Goal: Navigation & Orientation: Find specific page/section

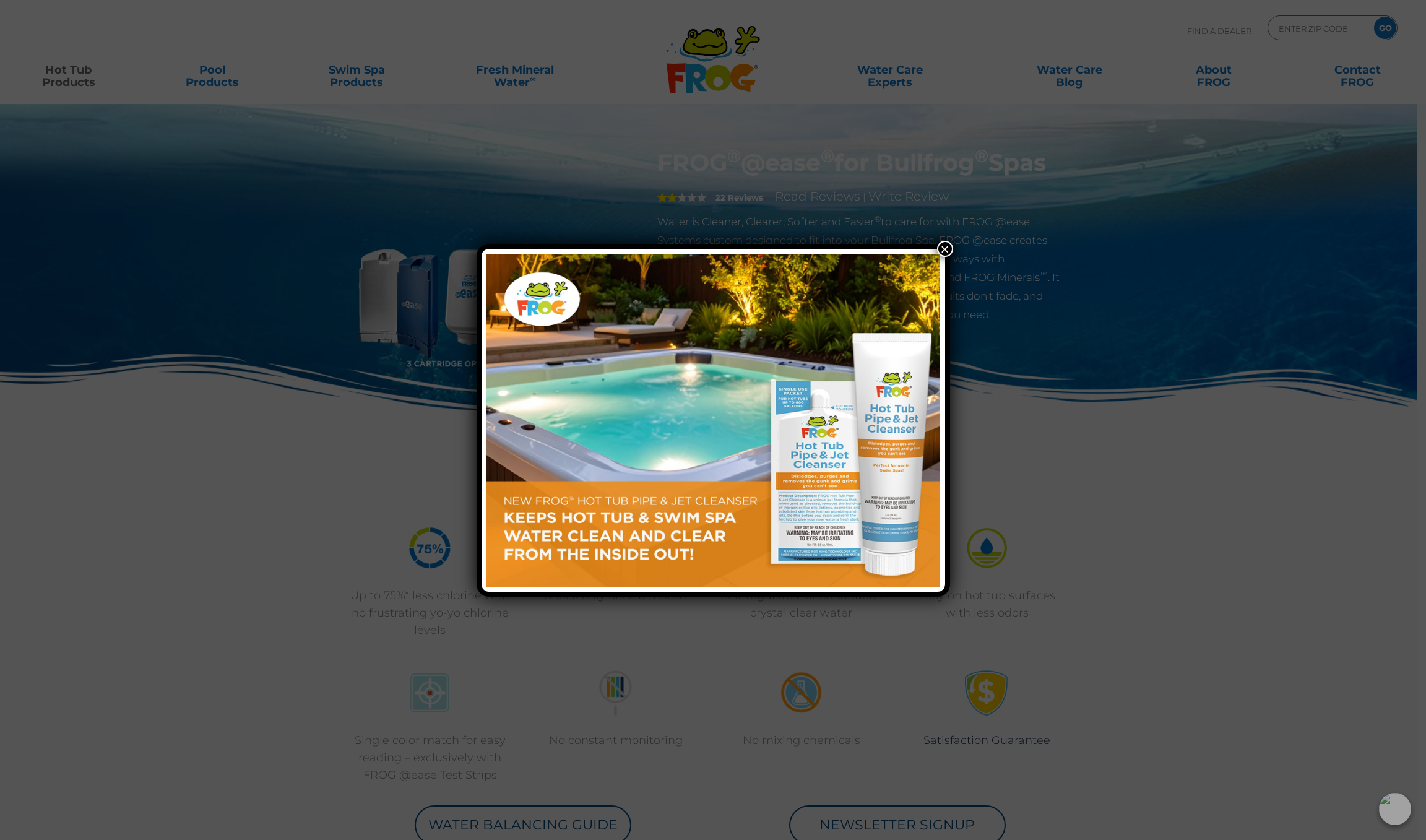
click at [945, 248] on button "×" at bounding box center [945, 248] width 16 height 16
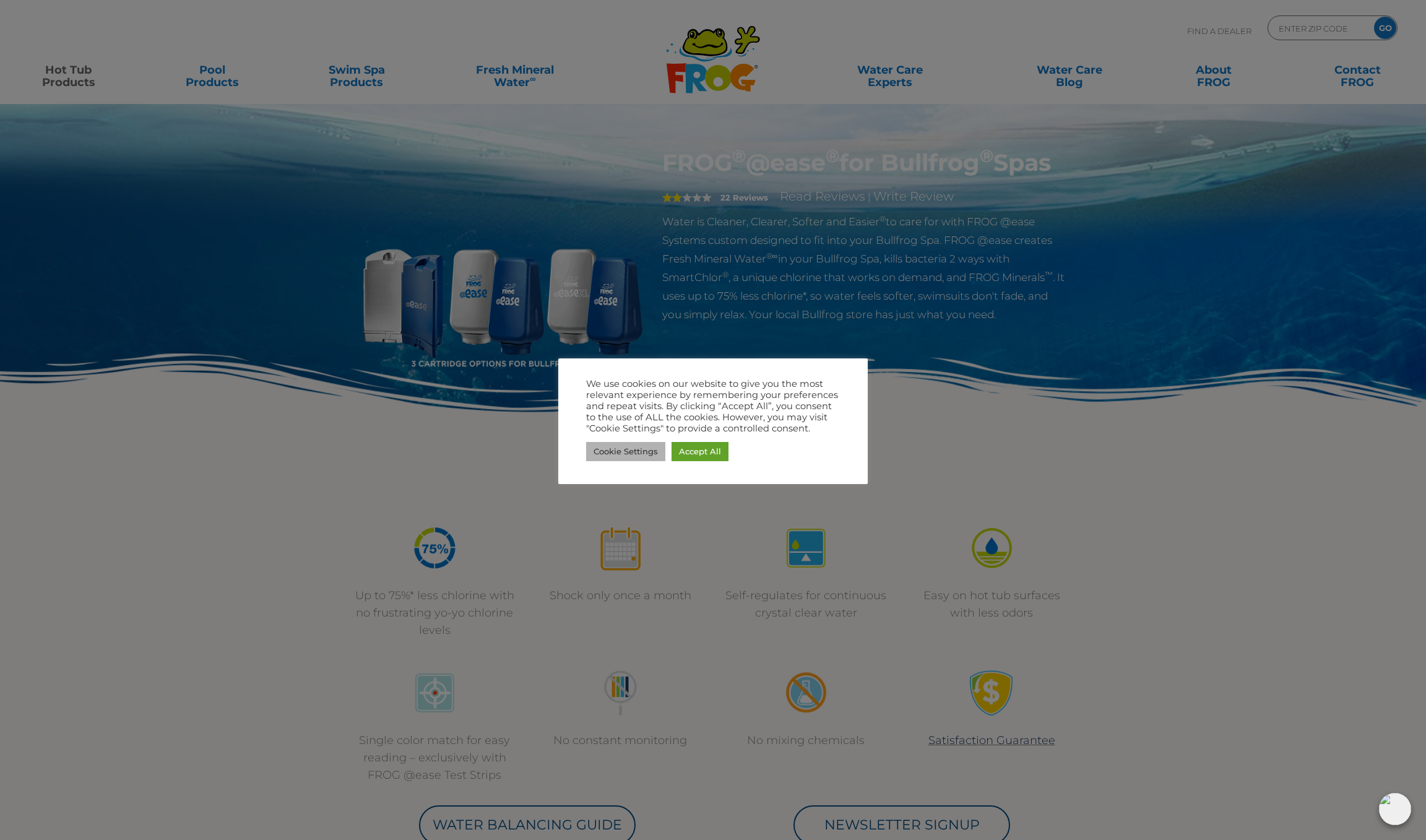
click at [644, 451] on link "Cookie Settings" at bounding box center [626, 451] width 79 height 19
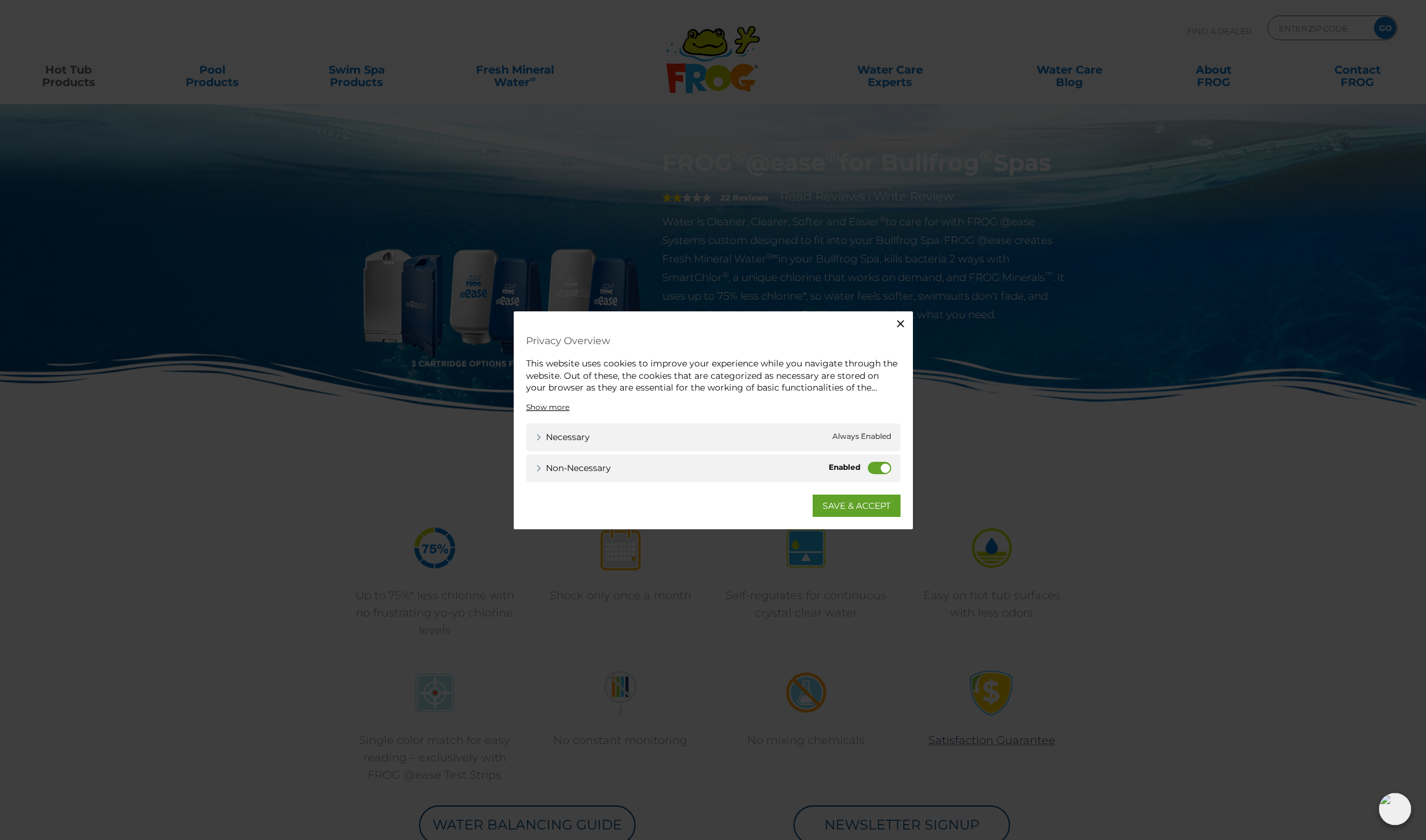
click at [847, 511] on link "SAVE & ACCEPT" at bounding box center [857, 505] width 88 height 22
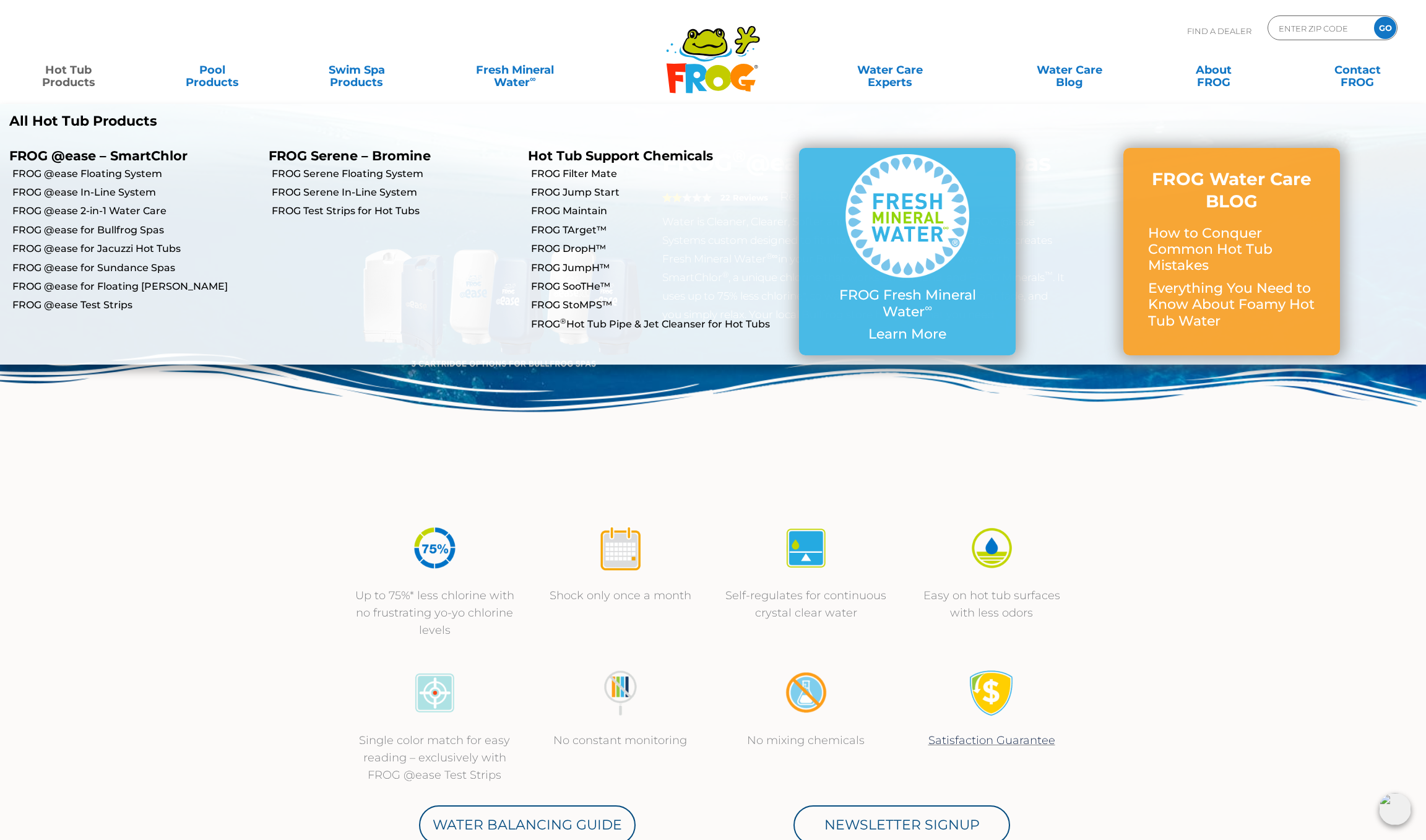
click at [66, 73] on link "Hot Tub Products" at bounding box center [69, 69] width 112 height 24
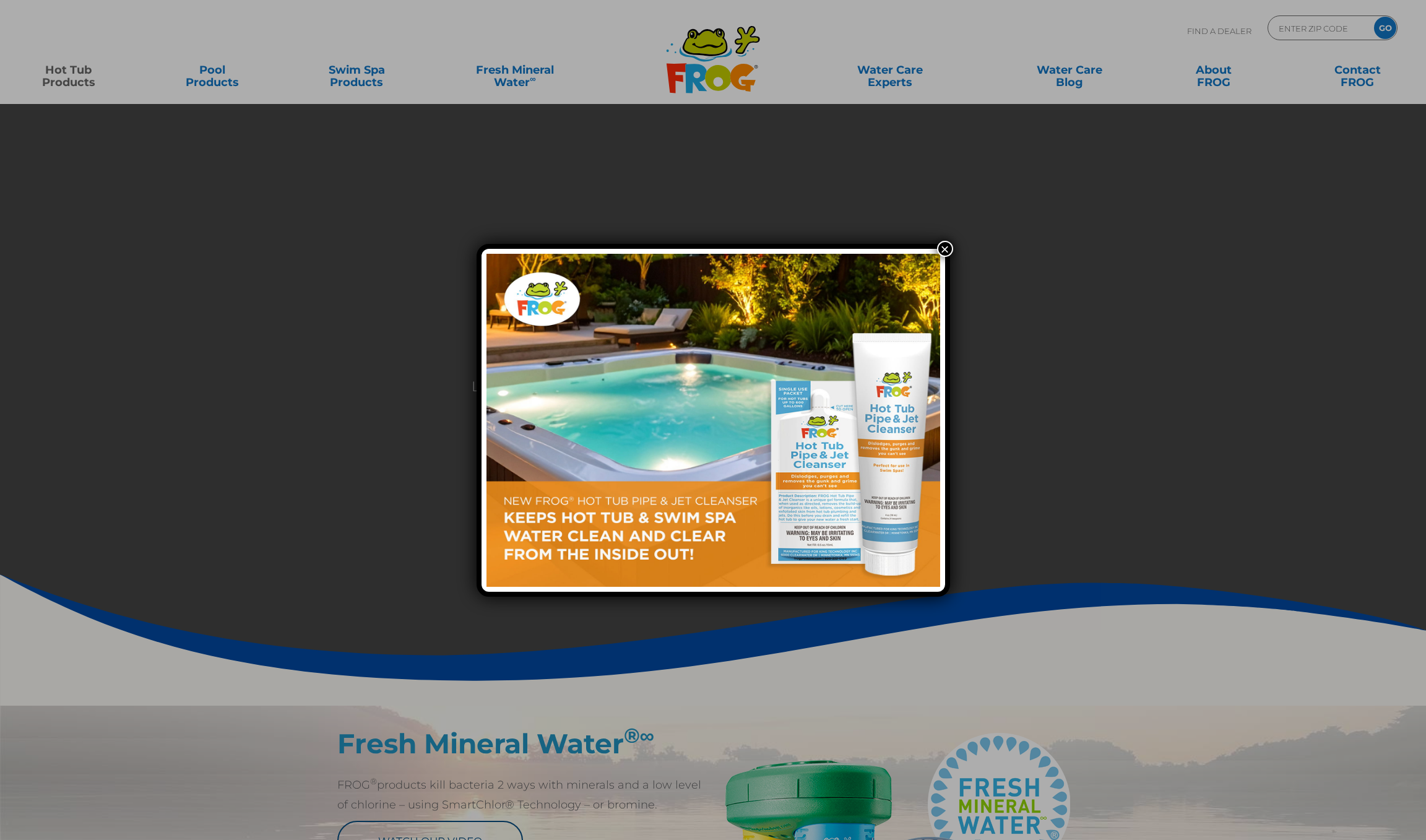
click at [945, 249] on button "×" at bounding box center [945, 248] width 16 height 16
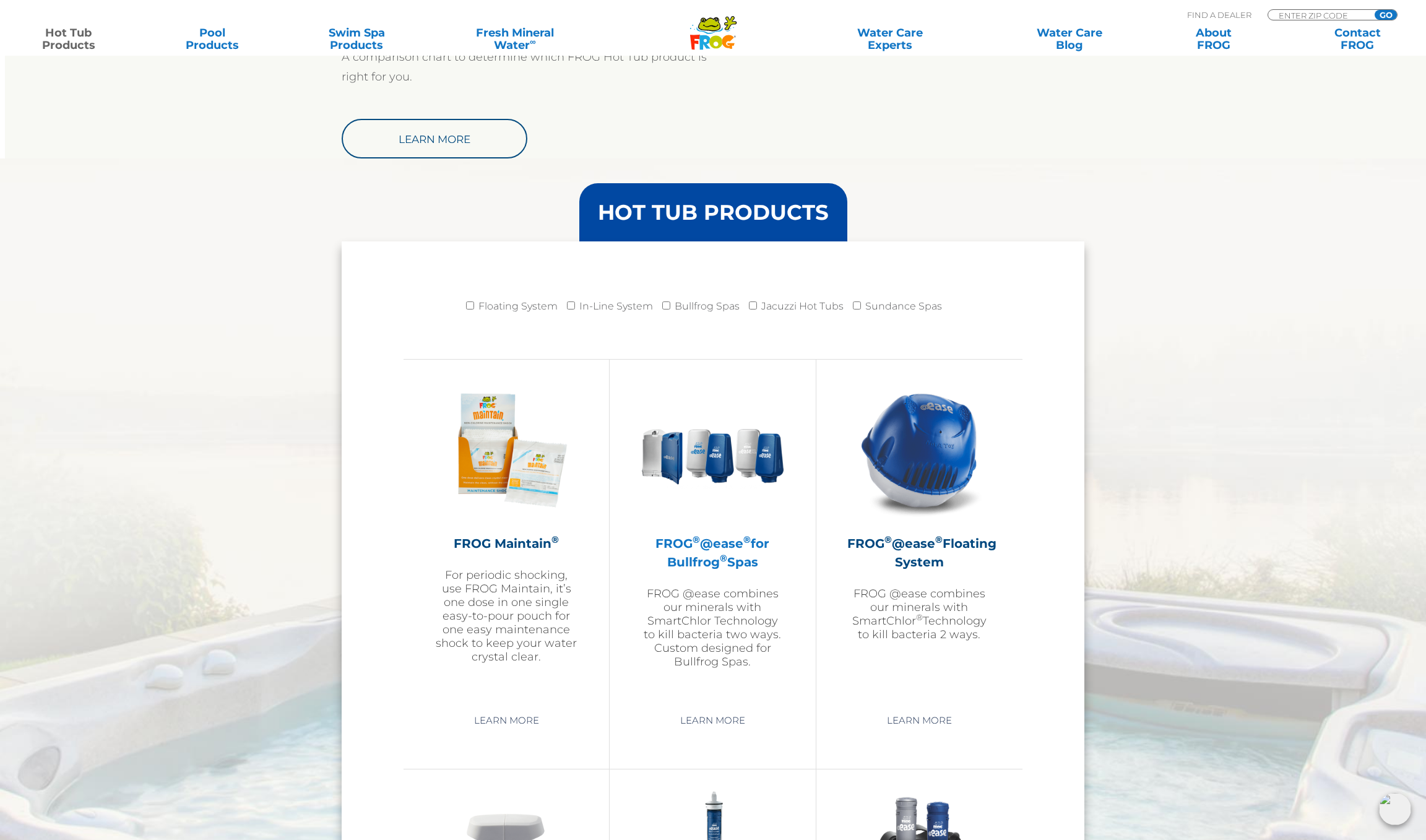
scroll to position [1089, 0]
click at [719, 436] on img at bounding box center [712, 450] width 143 height 143
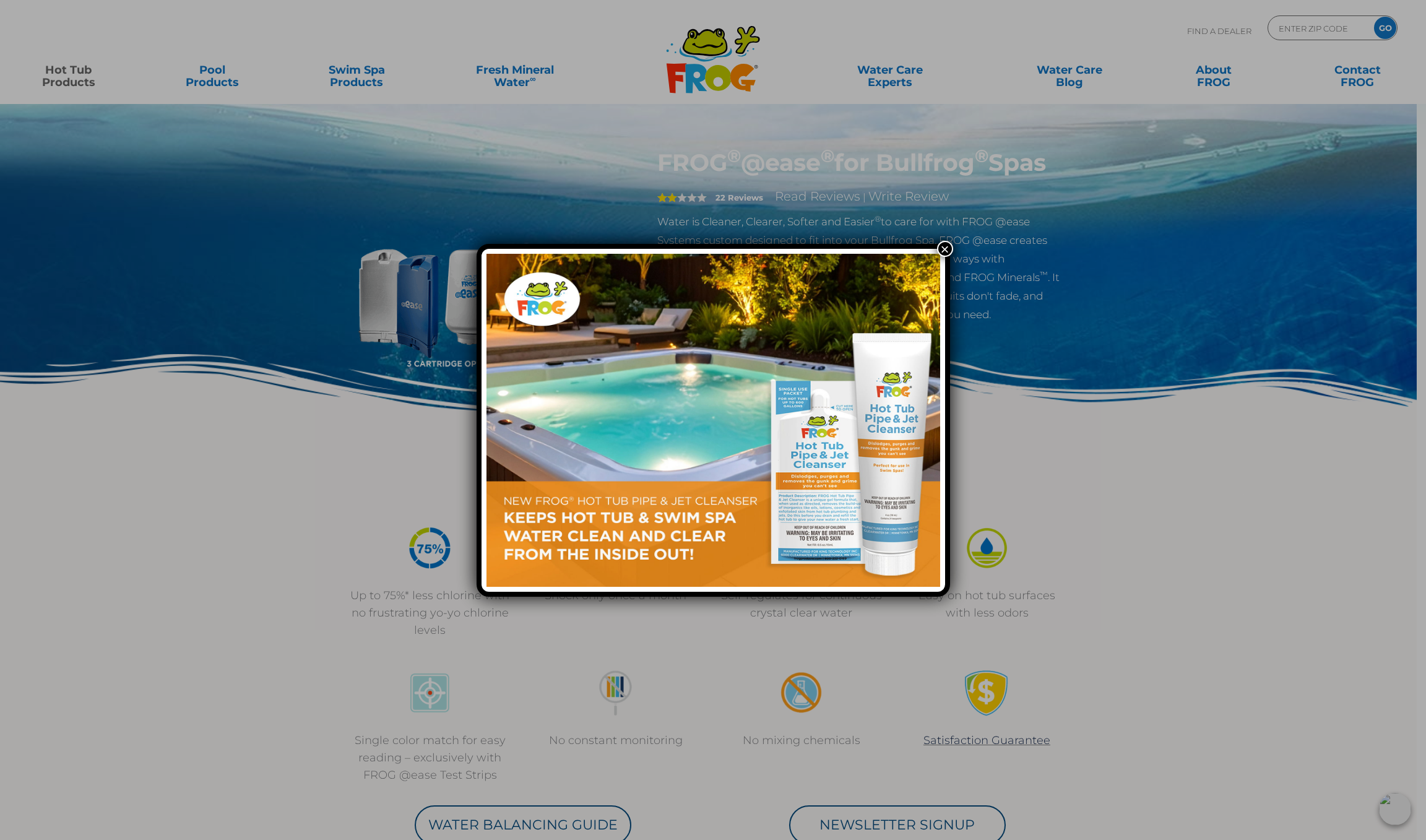
click at [948, 246] on button "×" at bounding box center [945, 248] width 16 height 16
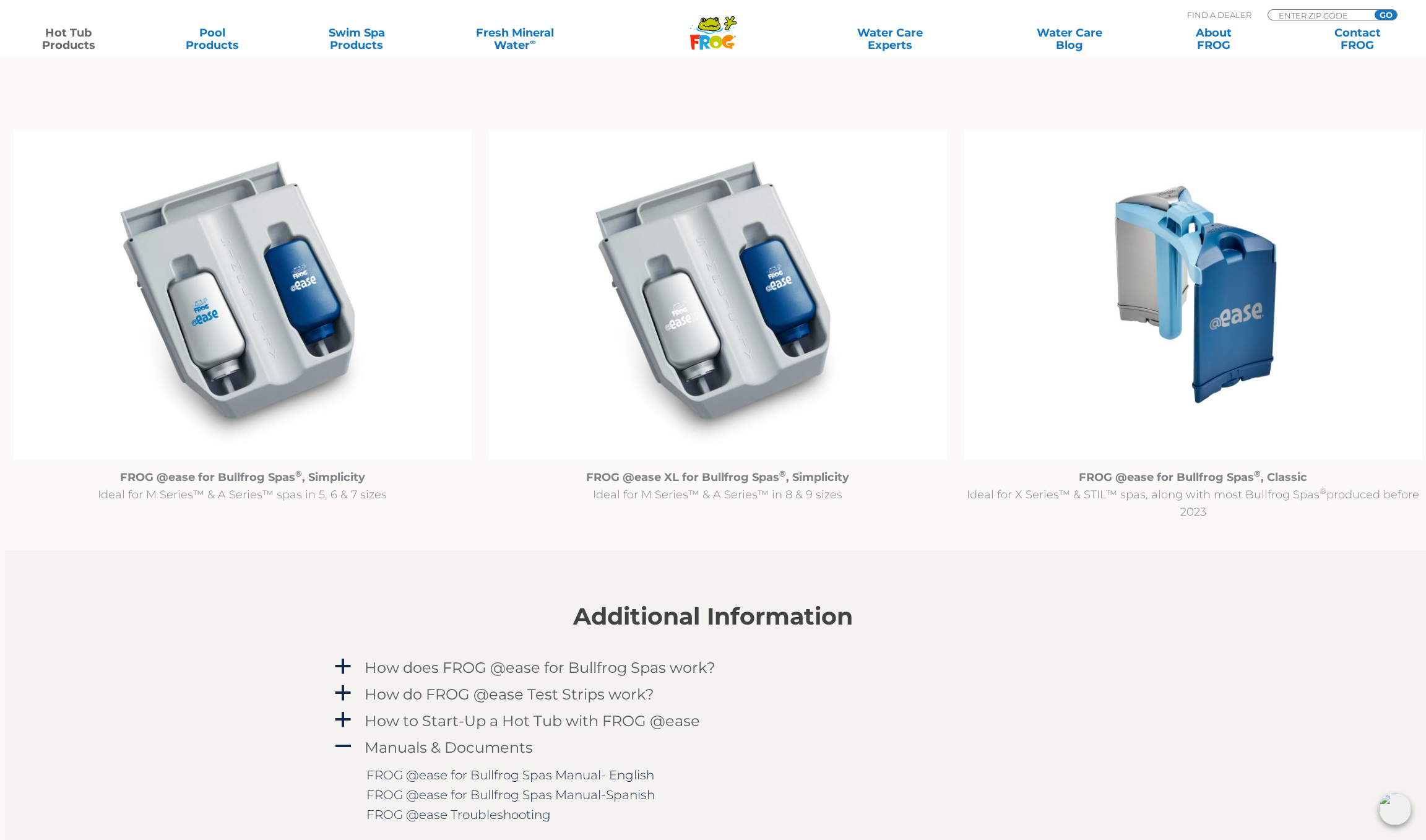
scroll to position [1231, 0]
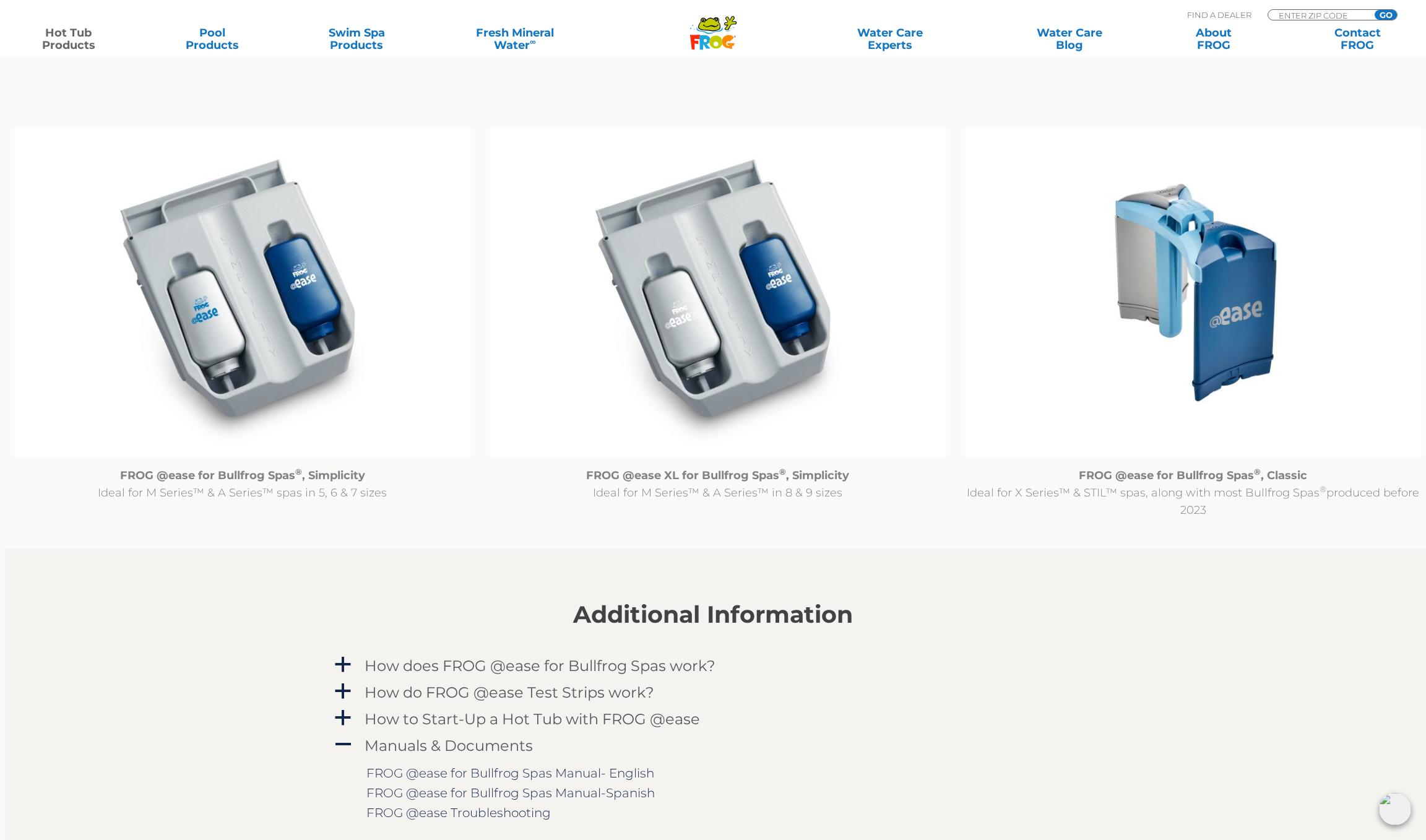
click at [1197, 310] on img at bounding box center [1193, 292] width 456 height 330
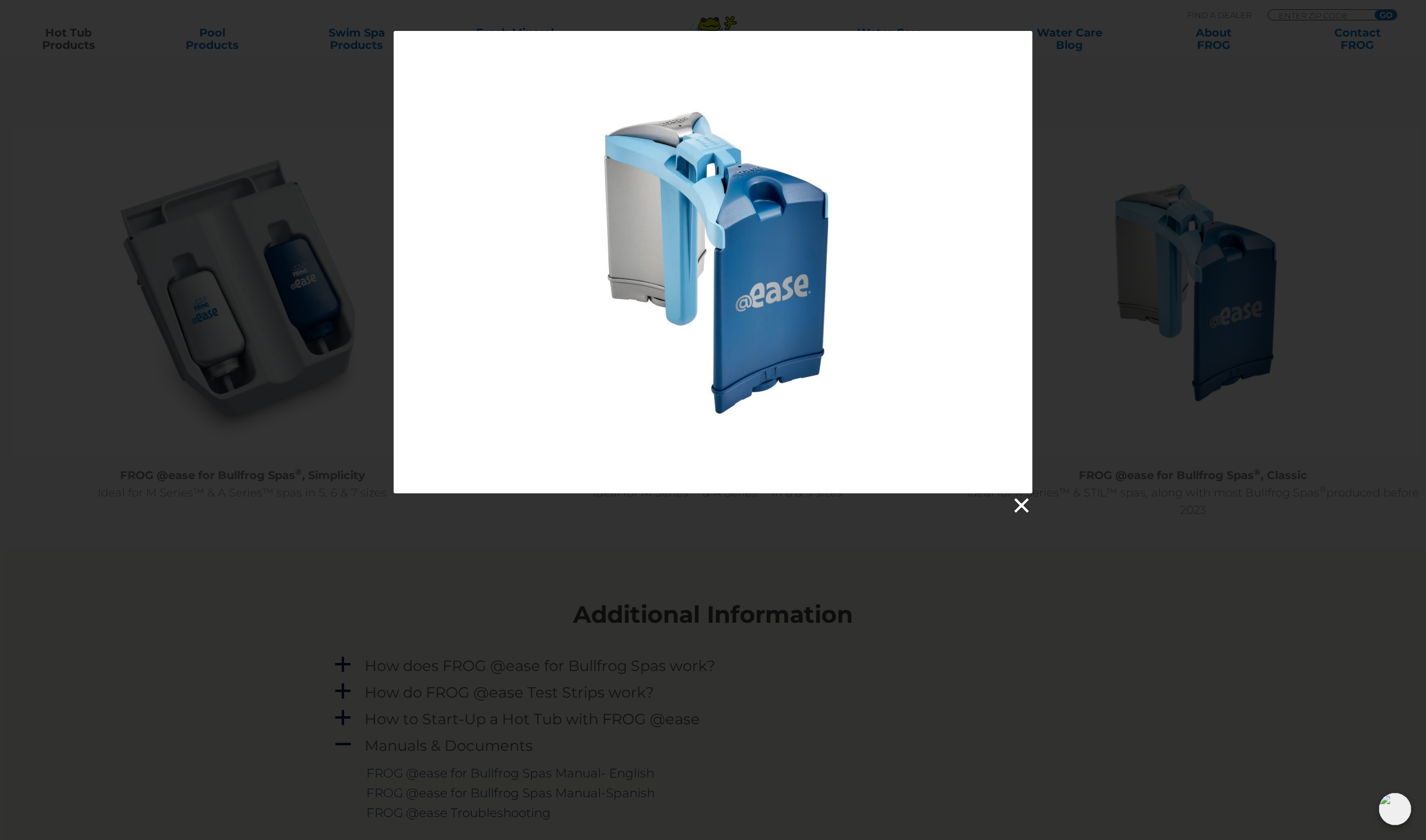
click at [1022, 502] on link at bounding box center [1021, 505] width 19 height 19
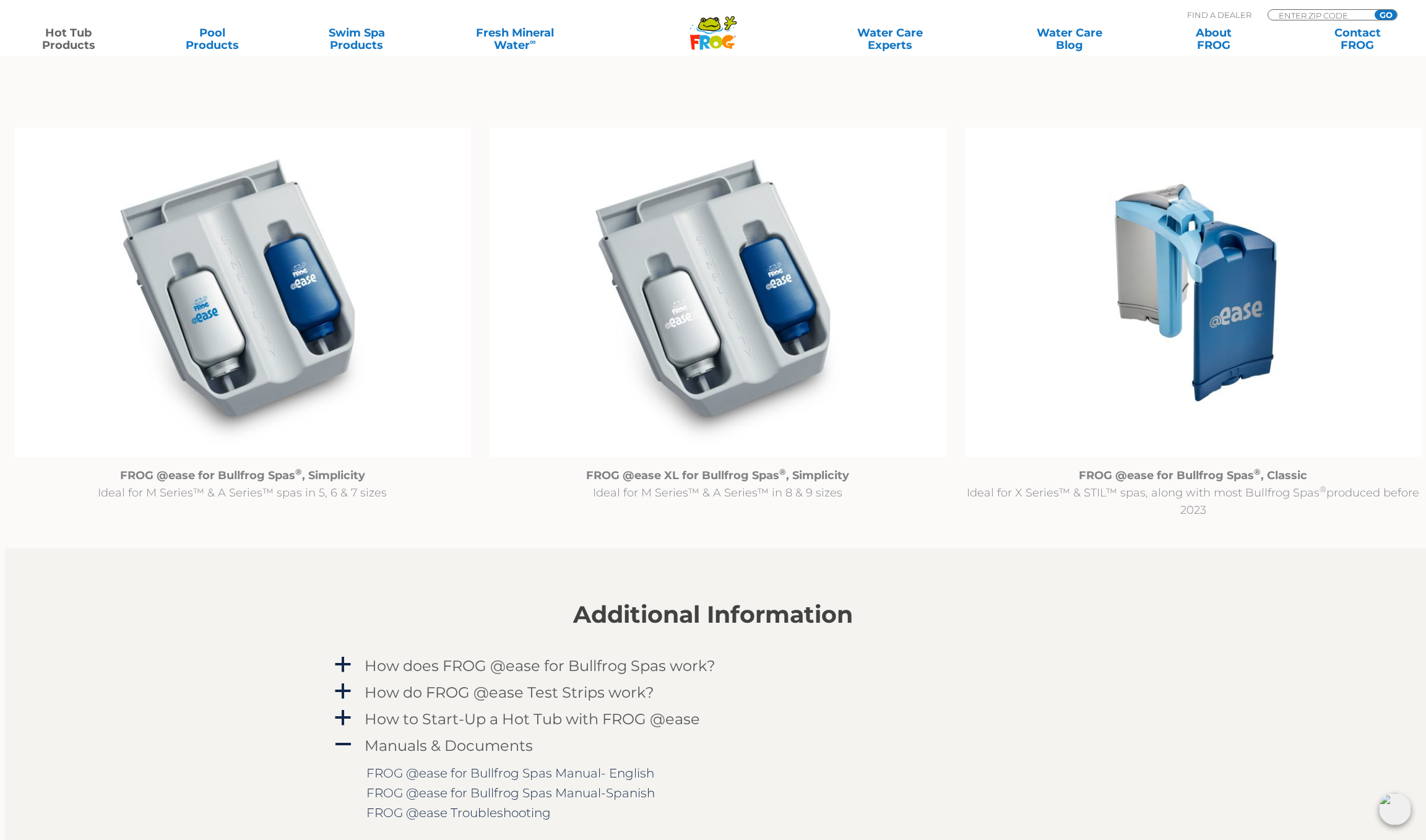
click at [1238, 16] on p "Find A Dealer" at bounding box center [1219, 15] width 64 height 11
click at [1313, 13] on input "Zip Code Form" at bounding box center [1320, 15] width 84 height 10
type input "48430"
click at [1386, 15] on input "GO" at bounding box center [1386, 15] width 22 height 10
